Goal: Obtain resource: Obtain resource

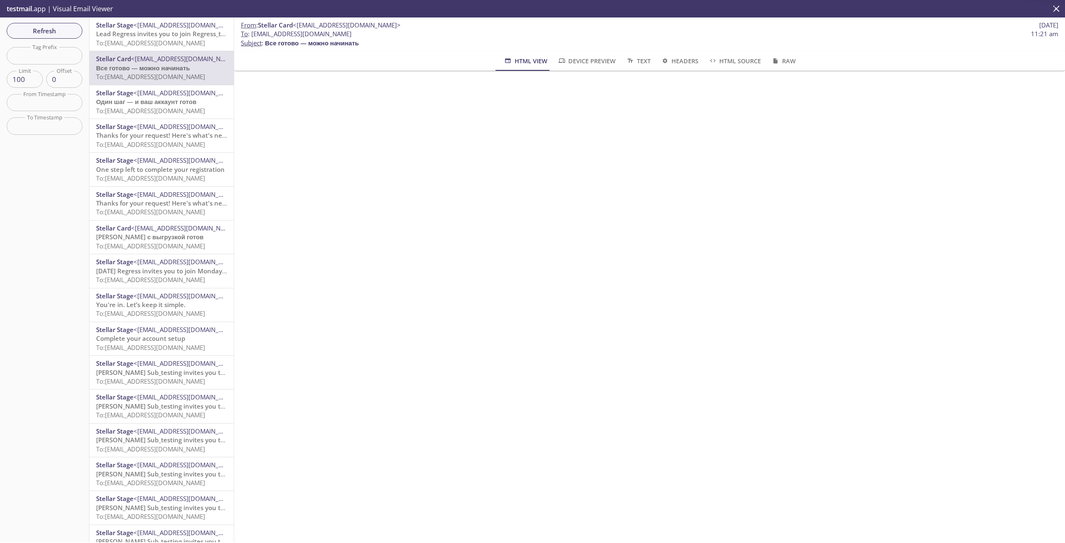
click at [165, 35] on span "Lead Regress invites you to join Regress_team" at bounding box center [165, 34] width 138 height 8
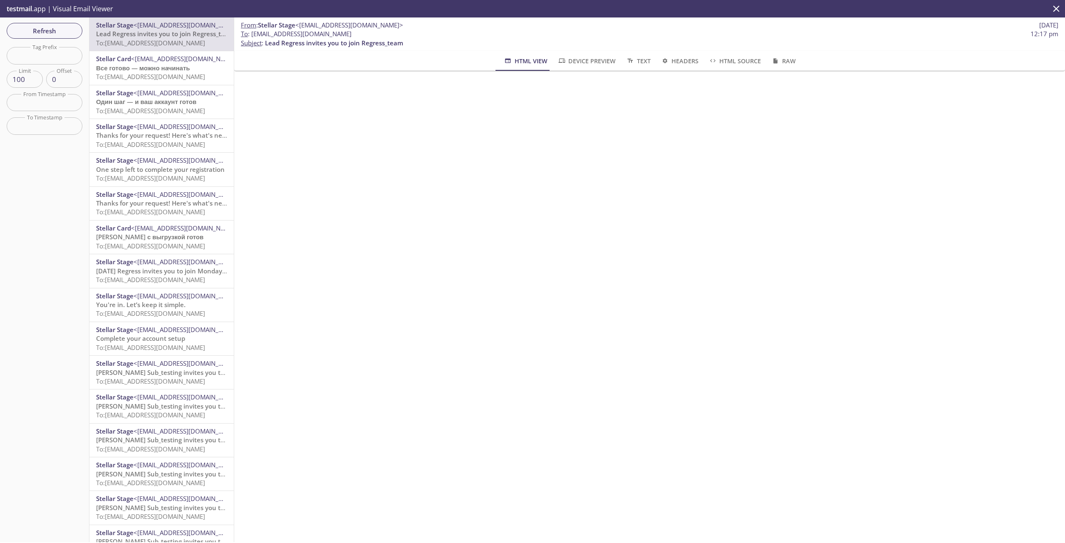
click at [647, 64] on span "Text" at bounding box center [638, 61] width 25 height 10
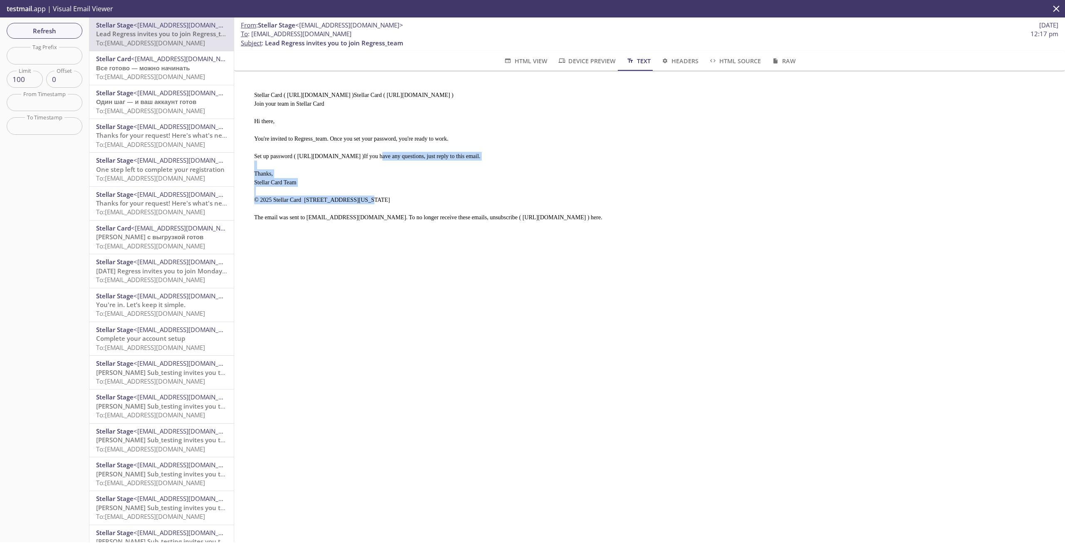
drag, startPoint x: 293, startPoint y: 155, endPoint x: 587, endPoint y: 155, distance: 294.1
click at [587, 155] on pre "Stellar Card ( [URL][DOMAIN_NAME] )Stellar Card ( [URL][DOMAIN_NAME] ) Join you…" at bounding box center [646, 153] width 804 height 144
copy pre "[URL][DOMAIN_NAME]"
